Goal: Navigation & Orientation: Find specific page/section

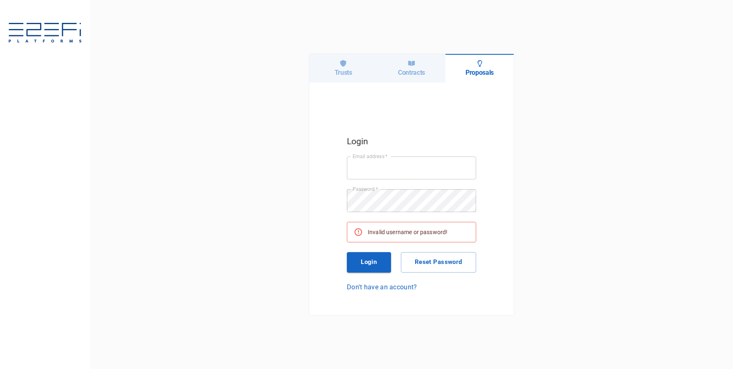
click at [332, 70] on div "Trusts" at bounding box center [343, 68] width 68 height 29
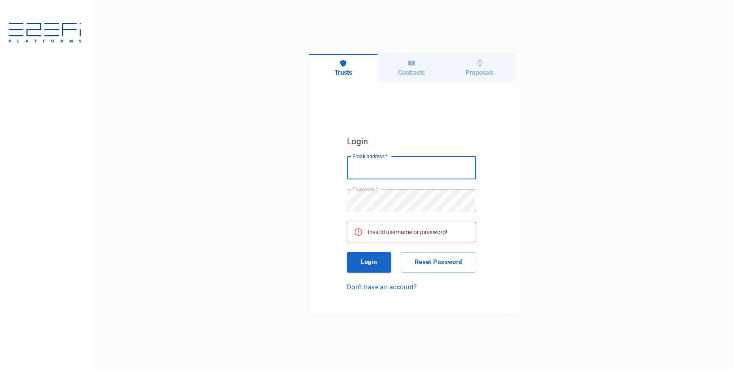
click at [377, 167] on input "Email address   *" at bounding box center [411, 168] width 129 height 23
type input "[PERSON_NAME][EMAIL_ADDRESS][DOMAIN_NAME]"
click at [364, 265] on button "Login" at bounding box center [369, 262] width 44 height 20
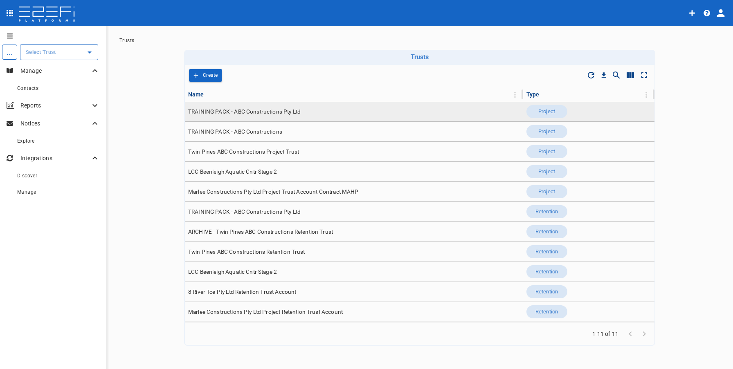
click at [218, 110] on span "TRAINING PACK - ABC Constructions Pty Ltd" at bounding box center [244, 112] width 112 height 8
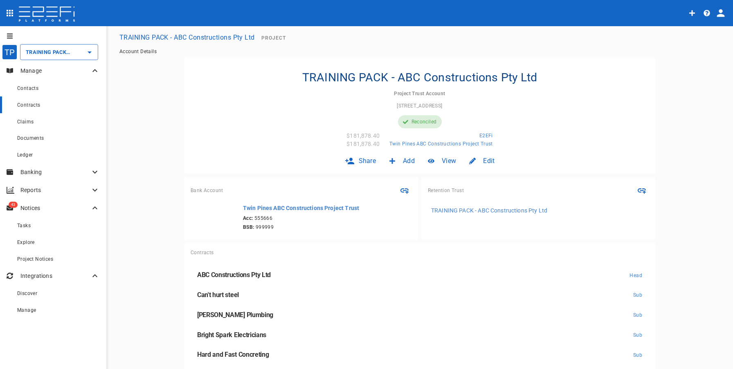
click at [40, 107] on div "Contracts" at bounding box center [58, 105] width 83 height 10
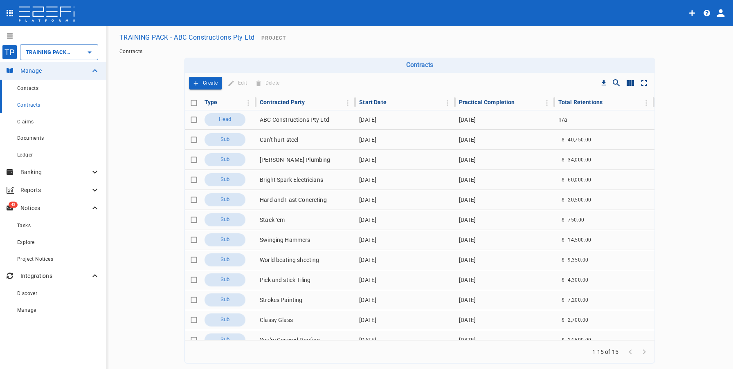
click at [47, 92] on div "Contacts" at bounding box center [58, 88] width 83 height 10
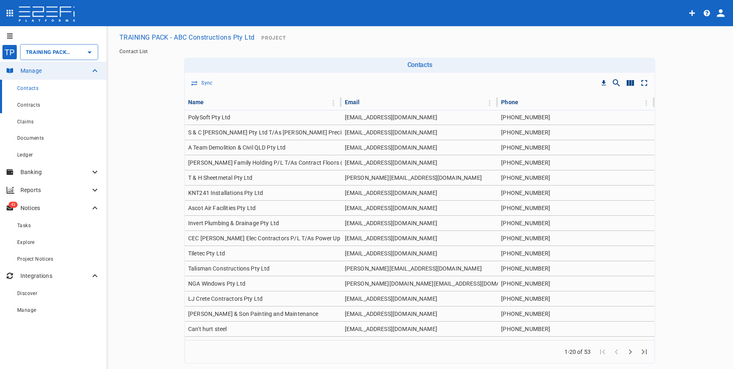
click at [44, 112] on link "Contracts" at bounding box center [53, 105] width 106 height 17
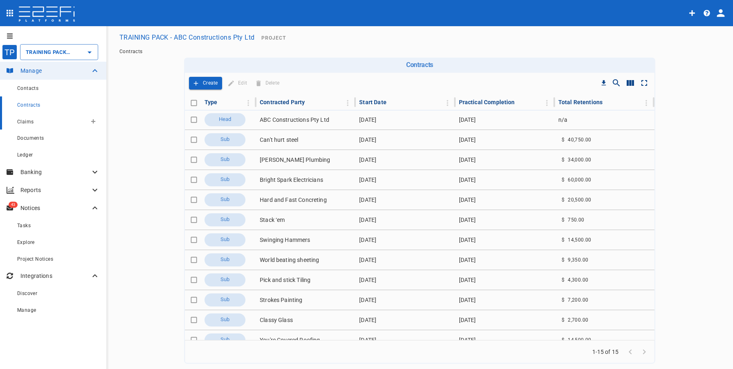
click at [44, 124] on div "Claims" at bounding box center [52, 122] width 70 height 10
